Goal: Task Accomplishment & Management: Contribute content

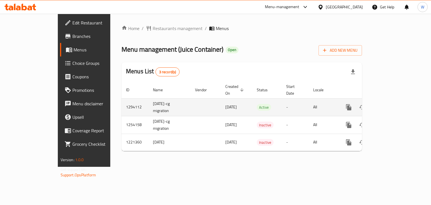
click at [393, 104] on icon "enhanced table" at bounding box center [389, 107] width 7 height 7
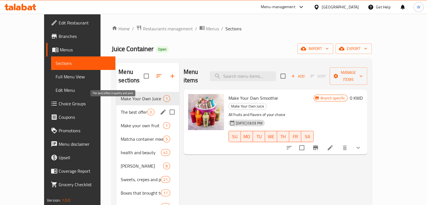
click at [128, 109] on span "The best offers in quality and price" at bounding box center [134, 112] width 26 height 7
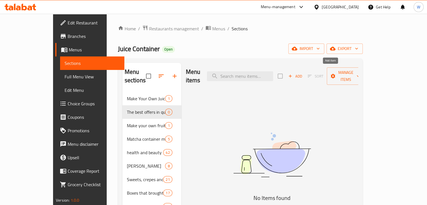
click at [302, 73] on span "Add" at bounding box center [294, 76] width 15 height 6
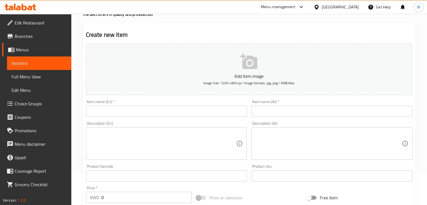
scroll to position [56, 0]
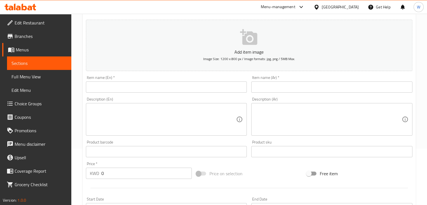
click at [247, 43] on icon "button" at bounding box center [248, 37] width 17 height 16
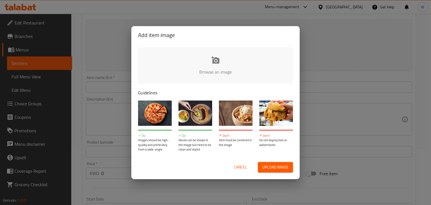
click at [206, 59] on input "file" at bounding box center [405, 73] width 534 height 52
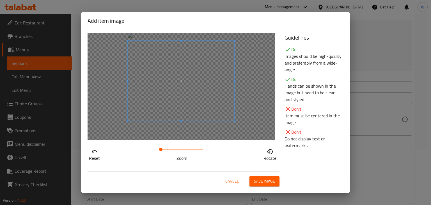
click at [213, 85] on span at bounding box center [181, 81] width 107 height 80
click at [262, 183] on span "Save image" at bounding box center [264, 181] width 21 height 7
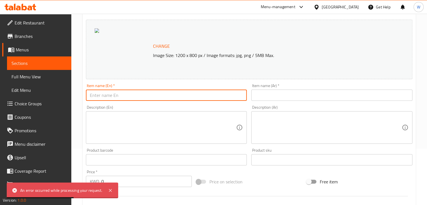
click at [116, 95] on input "text" at bounding box center [166, 95] width 161 height 11
paste input "fruit fettuccine crepe"
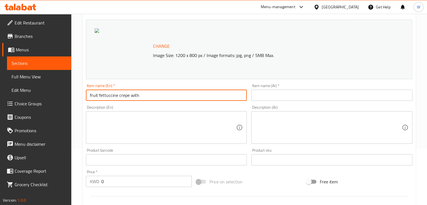
paste input "mojito"
click at [138, 96] on input "fruit fettuccine crepe withmojito" at bounding box center [166, 95] width 161 height 11
click at [91, 96] on input "fruit fettuccine crepe with mojito" at bounding box center [166, 95] width 161 height 11
click at [159, 95] on input "Fruit fettuccine crepe with mojito" at bounding box center [166, 95] width 161 height 11
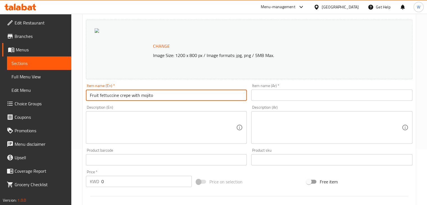
click at [159, 95] on input "Fruit fettuccine crepe with mojito" at bounding box center [166, 95] width 161 height 11
type input "Fruit fettuccine crepe with mojito"
click at [271, 93] on input "text" at bounding box center [331, 95] width 161 height 11
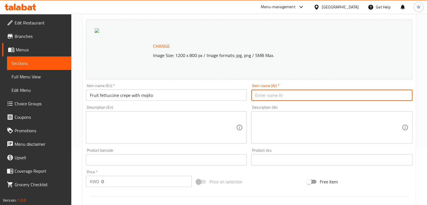
paste input "كريب فيتوتشيني بالفواكه مع الموهيتو"
type input "كريب فيتوتشيني بالفواكه مع الموهيتو"
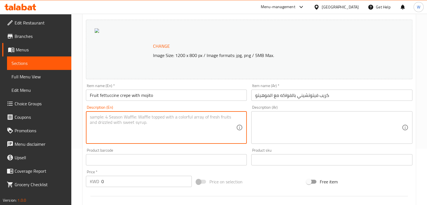
click at [155, 126] on textarea at bounding box center [163, 127] width 146 height 27
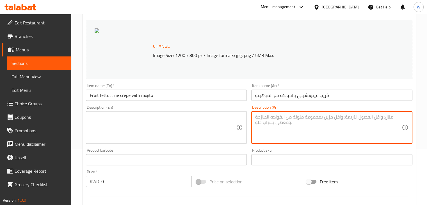
click at [287, 125] on textarea at bounding box center [328, 127] width 146 height 27
paste textarea "واحد كريب فوتشينى فواكه وواحد موهيتو"
type textarea "واحد كريب فوتشينى فواكه وواحد موهيتو"
click at [139, 120] on textarea at bounding box center [163, 127] width 146 height 27
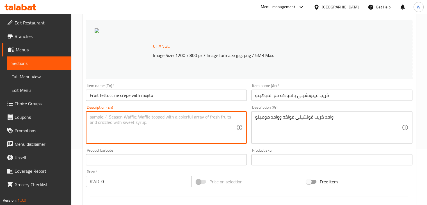
paste textarea "fruit fettuccine crepe"
drag, startPoint x: 97, startPoint y: 117, endPoint x: 89, endPoint y: 118, distance: 8.2
click at [89, 118] on div "fruit fettuccine crepe Description (En)" at bounding box center [166, 127] width 161 height 33
click at [92, 120] on textarea "fettuccine crepe" at bounding box center [163, 127] width 146 height 27
click at [91, 119] on textarea "Fettuccine crepe" at bounding box center [163, 127] width 146 height 27
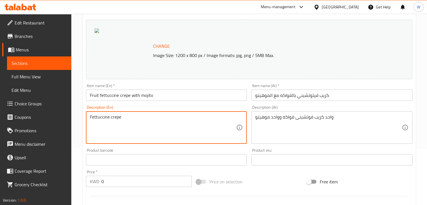
click at [127, 116] on textarea "Fettuccine crepe" at bounding box center [163, 127] width 146 height 27
click at [134, 117] on textarea "Fettuccine crepe with Mijito drink" at bounding box center [163, 127] width 146 height 27
click at [143, 115] on textarea "Fettuccine crepe with Mojito drink" at bounding box center [163, 127] width 146 height 27
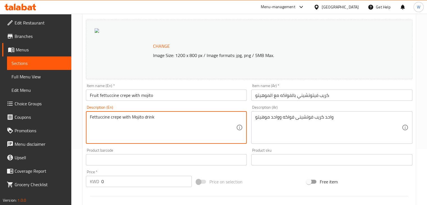
type textarea "Fettuccine crepe with Mojito drink"
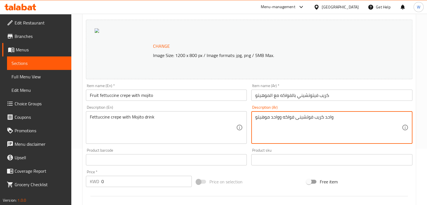
click at [277, 116] on textarea "واحد كريب فوتشينى فواكه وواحد موهيتو" at bounding box center [328, 127] width 146 height 27
paste textarea "[PERSON_NAME] مع مشروب موخيتو"
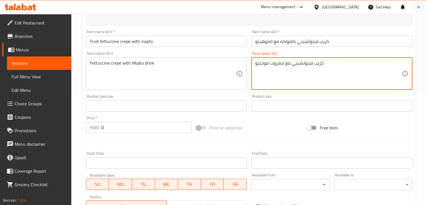
scroll to position [143, 0]
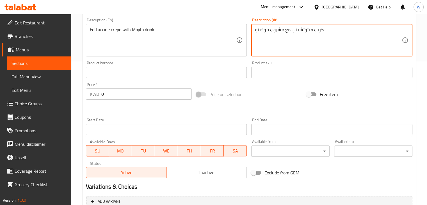
type textarea "كريب فيتوتشيني مع مشروب موخيتو"
click at [191, 177] on button "Inactive" at bounding box center [206, 172] width 81 height 11
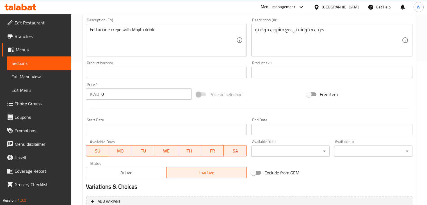
click at [120, 98] on input "0" at bounding box center [146, 93] width 90 height 11
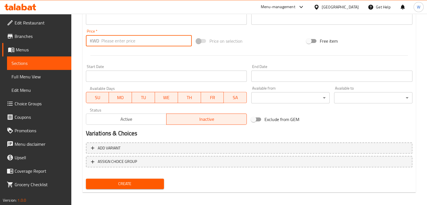
scroll to position [200, 0]
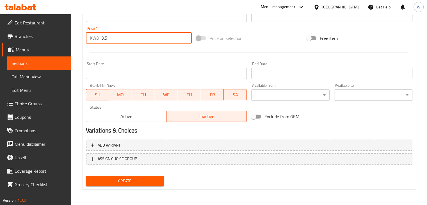
type input "3.5"
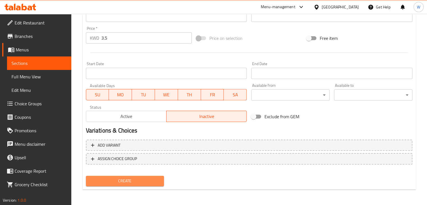
click at [109, 183] on span "Create" at bounding box center [124, 180] width 69 height 7
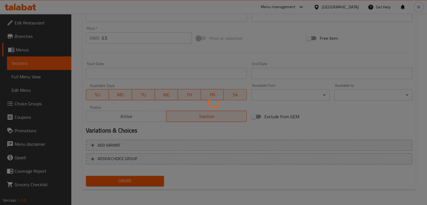
type input "0"
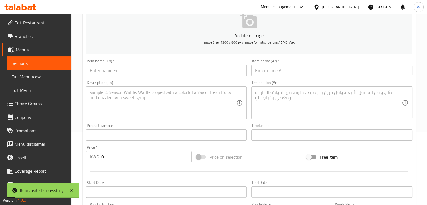
scroll to position [0, 0]
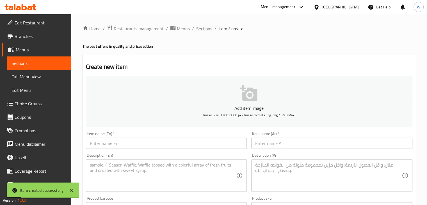
click at [208, 28] on span "Sections" at bounding box center [204, 28] width 16 height 7
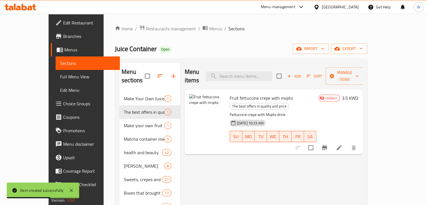
click at [301, 73] on span "Add" at bounding box center [293, 76] width 15 height 6
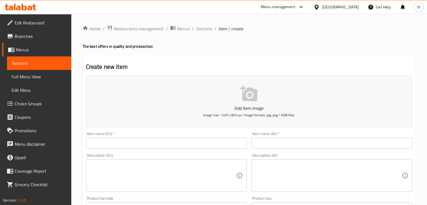
click at [134, 141] on input "text" at bounding box center [166, 142] width 161 height 11
paste input "[PERSON_NAME] with"
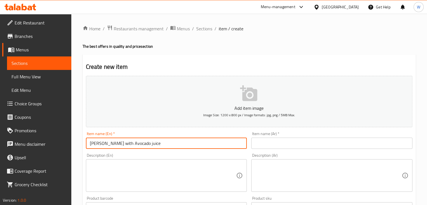
click at [160, 143] on input "[PERSON_NAME] with Avocado juice" at bounding box center [166, 142] width 161 height 11
type input "[PERSON_NAME] with Avocado juice"
click at [269, 146] on input "text" at bounding box center [331, 142] width 161 height 11
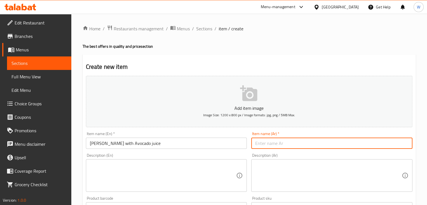
paste input "[PERSON_NAME] مع عصير الأفوكادو"
type input "[PERSON_NAME] مع عصير الأفوكادو"
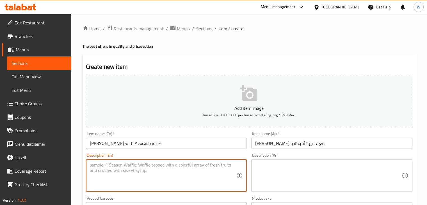
click at [176, 167] on textarea at bounding box center [163, 175] width 146 height 27
paste textarea "One [PERSON_NAME] with pistachios, kunafa, pistachios and one avocado"
click at [223, 167] on textarea "One [PERSON_NAME] with pistachios, kunafa, pistachios and one avocado juice" at bounding box center [163, 175] width 146 height 27
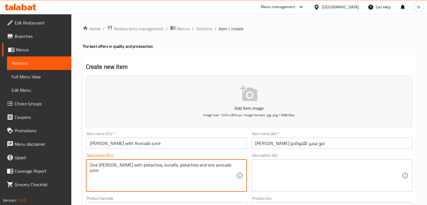
type textarea "One [PERSON_NAME] with pistachios, kunafa, pistachios and one avocado juice"
click at [293, 178] on textarea at bounding box center [328, 175] width 146 height 27
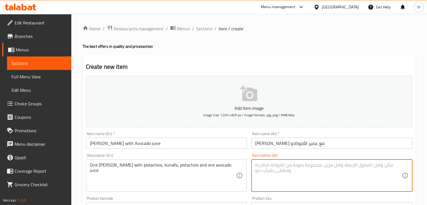
paste textarea "قطعة براوني هبة مع فستق، كنافة، فستق وعصير أفوكادو"
type textarea "قطعة براوني هبة مع فستق، كنافة، فستق وعصير أفوكادو"
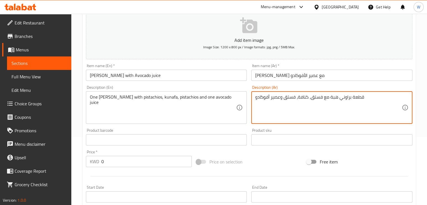
scroll to position [168, 0]
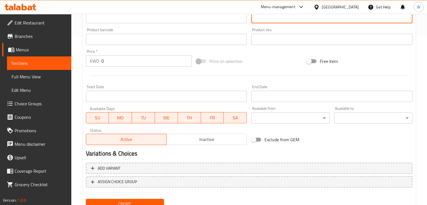
click at [113, 58] on input "0" at bounding box center [146, 60] width 90 height 11
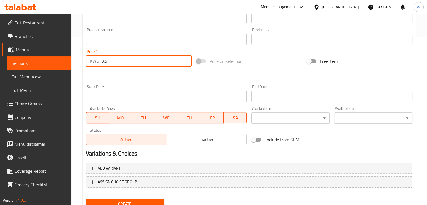
type input "3.5"
click at [219, 141] on span "Inactive" at bounding box center [207, 139] width 76 height 8
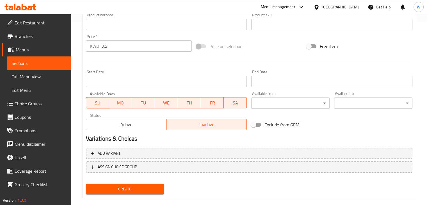
scroll to position [192, 0]
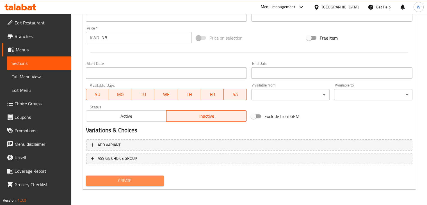
click at [135, 179] on span "Create" at bounding box center [124, 180] width 69 height 7
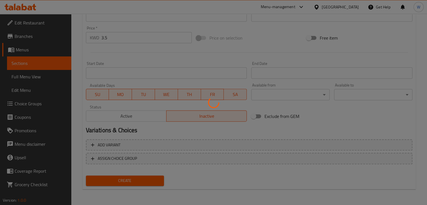
type input "0"
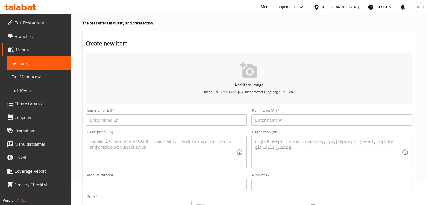
scroll to position [0, 0]
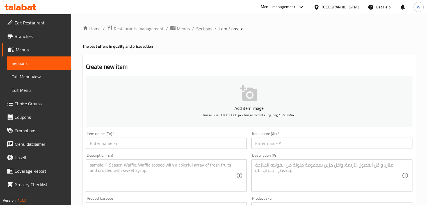
click at [206, 28] on span "Sections" at bounding box center [204, 28] width 16 height 7
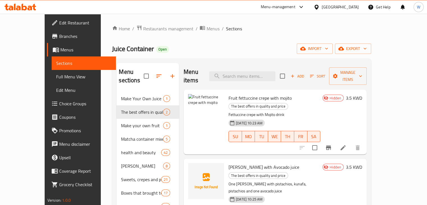
scroll to position [56, 0]
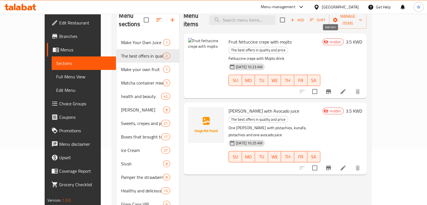
click at [305, 17] on span "Add" at bounding box center [297, 20] width 15 height 6
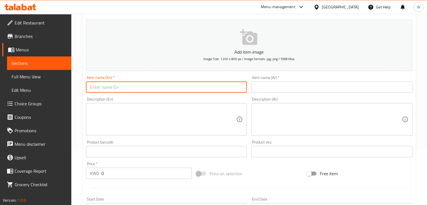
click at [132, 82] on input "text" at bounding box center [166, 86] width 161 height 11
paste input "2 Mojitos"
click at [94, 88] on input "2 Mojitos" at bounding box center [166, 86] width 161 height 11
click at [135, 90] on input "2 signature Mojitos" at bounding box center [166, 86] width 161 height 11
click at [136, 90] on input "2 signature Mojitos" at bounding box center [166, 86] width 161 height 11
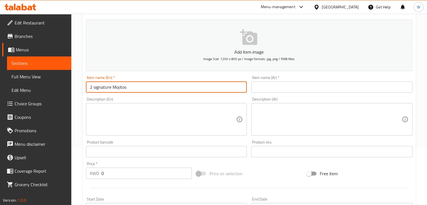
click at [136, 88] on input "2 signature Mojitos" at bounding box center [166, 86] width 161 height 11
click at [137, 87] on input "2 signature Mojitos" at bounding box center [166, 86] width 161 height 11
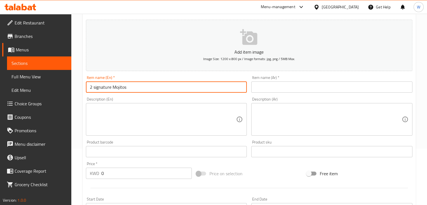
click at [137, 87] on input "2 signature Mojitos" at bounding box center [166, 86] width 161 height 11
type input "2 signature Mojitos"
click at [274, 84] on input "text" at bounding box center [331, 86] width 161 height 11
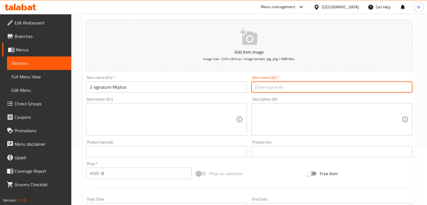
paste input "2 موهيتو مميز"
type input "2 موهيتو مميز"
click at [170, 112] on textarea at bounding box center [163, 119] width 146 height 27
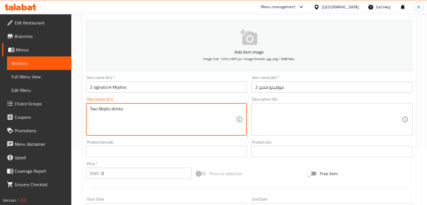
click at [133, 108] on textarea "Two Mojito drinks" at bounding box center [163, 119] width 146 height 27
type textarea "Two Mojito drinks"
click at [266, 115] on textarea at bounding box center [328, 119] width 146 height 27
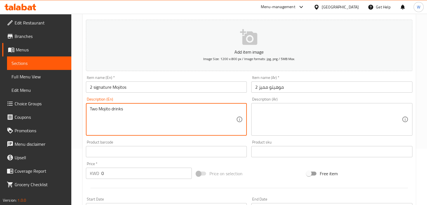
paste textarea "مشروبان من الموهيتو"
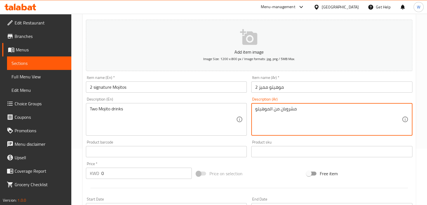
type textarea "مشروبان من الموهيتو"
click at [131, 172] on input "0" at bounding box center [146, 173] width 90 height 11
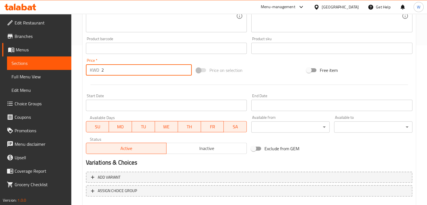
scroll to position [192, 0]
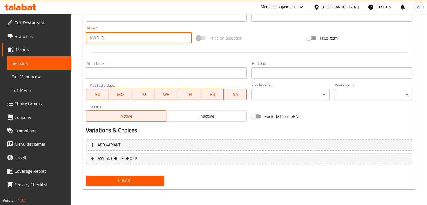
type input "2"
click at [193, 114] on span "Inactive" at bounding box center [207, 116] width 76 height 8
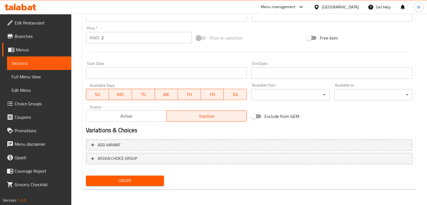
click at [142, 181] on span "Create" at bounding box center [124, 180] width 69 height 7
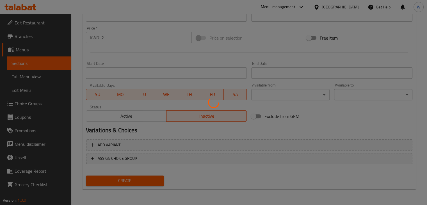
type input "0"
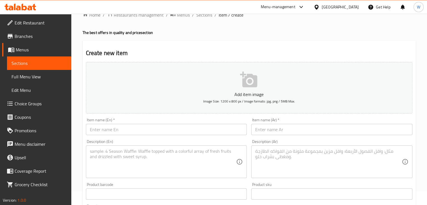
scroll to position [0, 0]
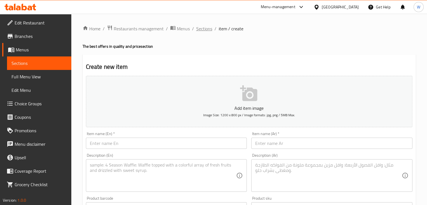
click at [201, 29] on span "Sections" at bounding box center [204, 28] width 16 height 7
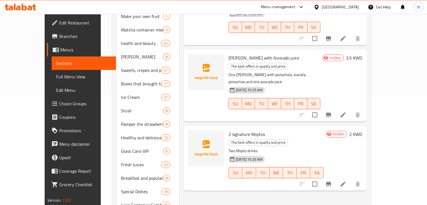
scroll to position [56, 0]
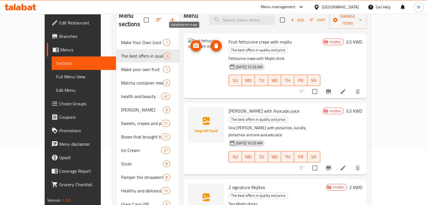
click at [193, 43] on icon "upload picture" at bounding box center [196, 45] width 6 height 5
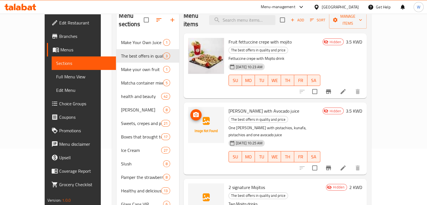
click at [192, 111] on icon "upload picture" at bounding box center [195, 114] width 7 height 7
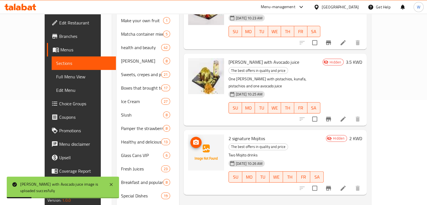
scroll to position [140, 0]
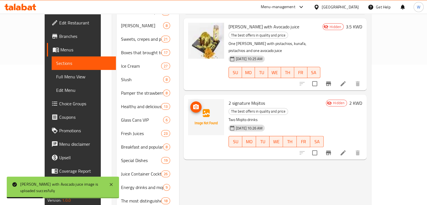
click at [192, 104] on icon "upload picture" at bounding box center [195, 107] width 7 height 7
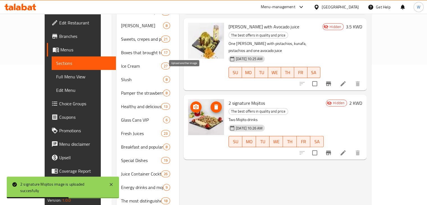
click at [190, 104] on span "upload picture" at bounding box center [195, 107] width 11 height 7
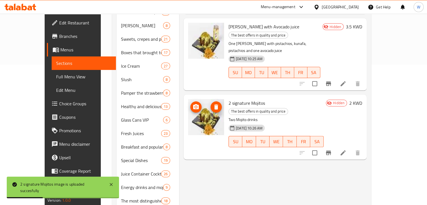
click at [193, 104] on icon "upload picture" at bounding box center [196, 106] width 6 height 5
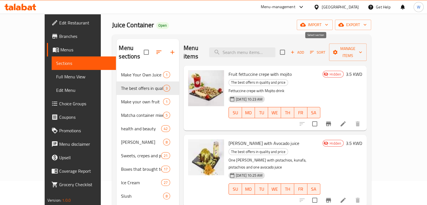
scroll to position [56, 0]
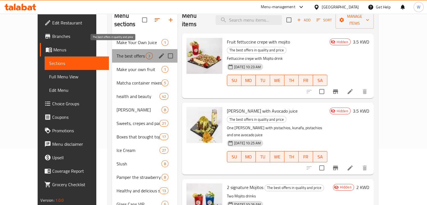
click at [116, 52] on span "The best offers in quality and price" at bounding box center [130, 55] width 29 height 7
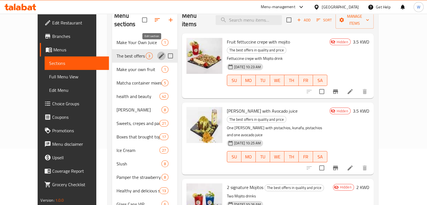
click at [158, 52] on icon "edit" at bounding box center [161, 55] width 7 height 7
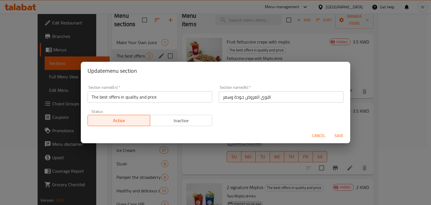
click at [159, 98] on input "The best offers in quality and price" at bounding box center [150, 96] width 125 height 11
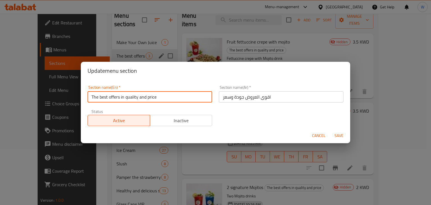
click at [159, 98] on input "The best offers in quality and price" at bounding box center [150, 96] width 125 height 11
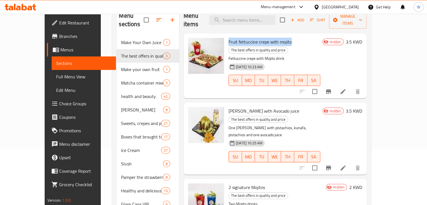
drag, startPoint x: 218, startPoint y: 33, endPoint x: 278, endPoint y: 32, distance: 60.6
click at [278, 38] on span "Fruit fettuccine crepe with mojito" at bounding box center [259, 42] width 63 height 8
copy span "Fruit fettuccine crepe with mojito"
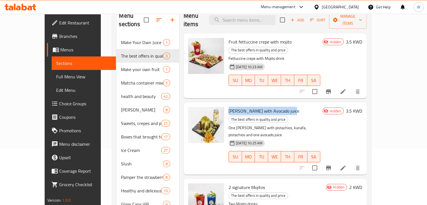
drag, startPoint x: 224, startPoint y: 93, endPoint x: 278, endPoint y: 95, distance: 53.6
click at [278, 105] on div "Hiba Brownie with Avocado juice The best offers in quality and price One Hiba B…" at bounding box center [274, 138] width 96 height 67
copy span "[PERSON_NAME] with Avocado juice"
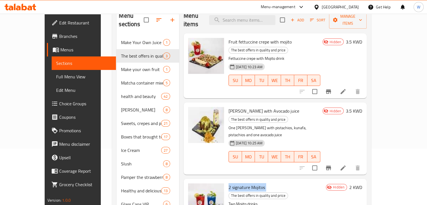
drag, startPoint x: 217, startPoint y: 156, endPoint x: 255, endPoint y: 155, distance: 37.3
click at [255, 183] on h6 "2 signature Mojitos The best offers in quality and price" at bounding box center [275, 191] width 95 height 16
copy h6 "2 signature Mojitos"
